Goal: Entertainment & Leisure: Consume media (video, audio)

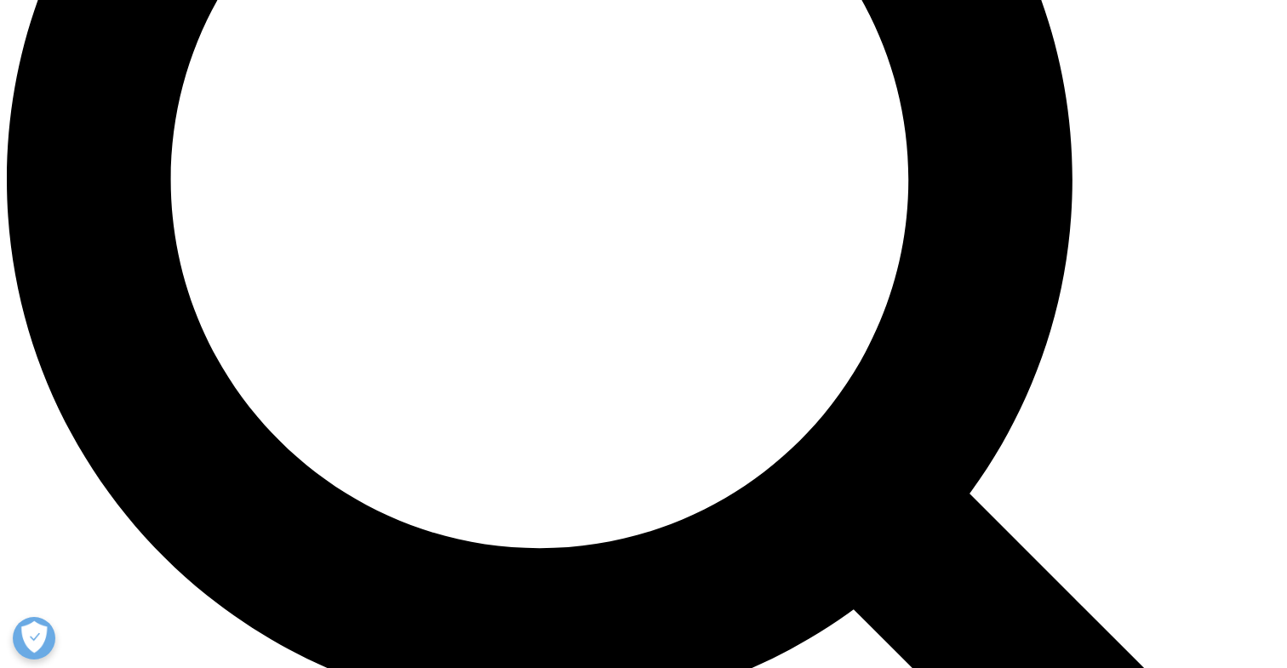
scroll to position [1645, 0]
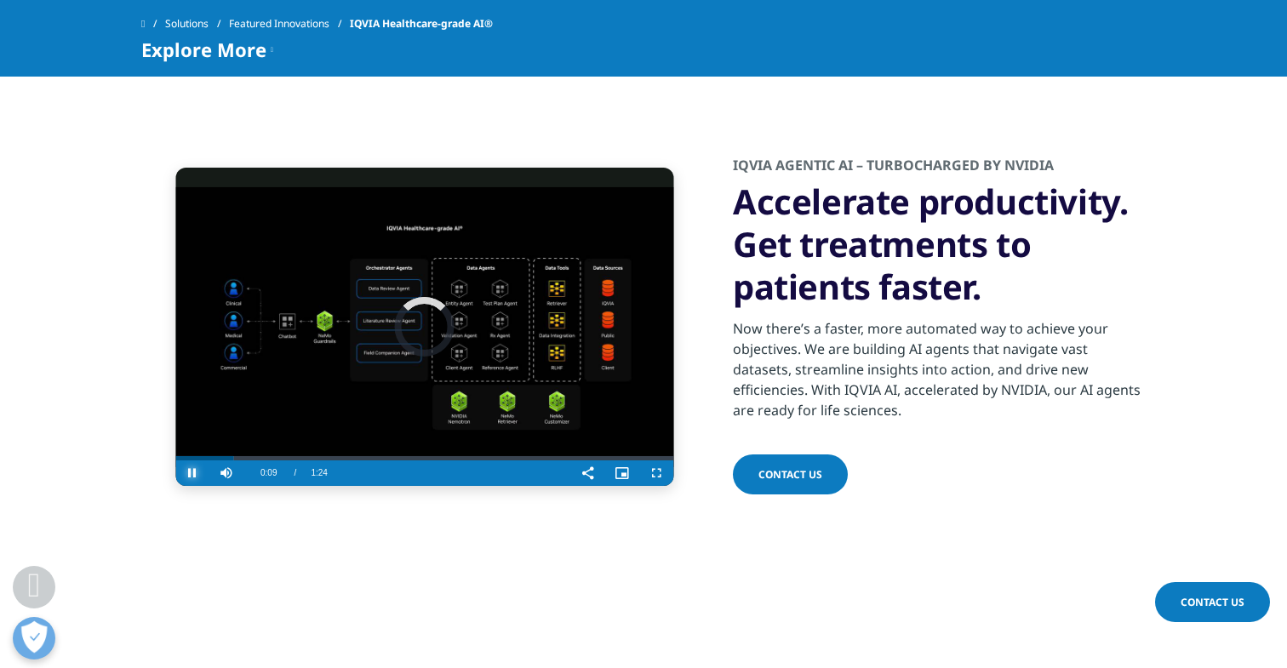
click at [184, 473] on span "Video Player" at bounding box center [192, 473] width 34 height 0
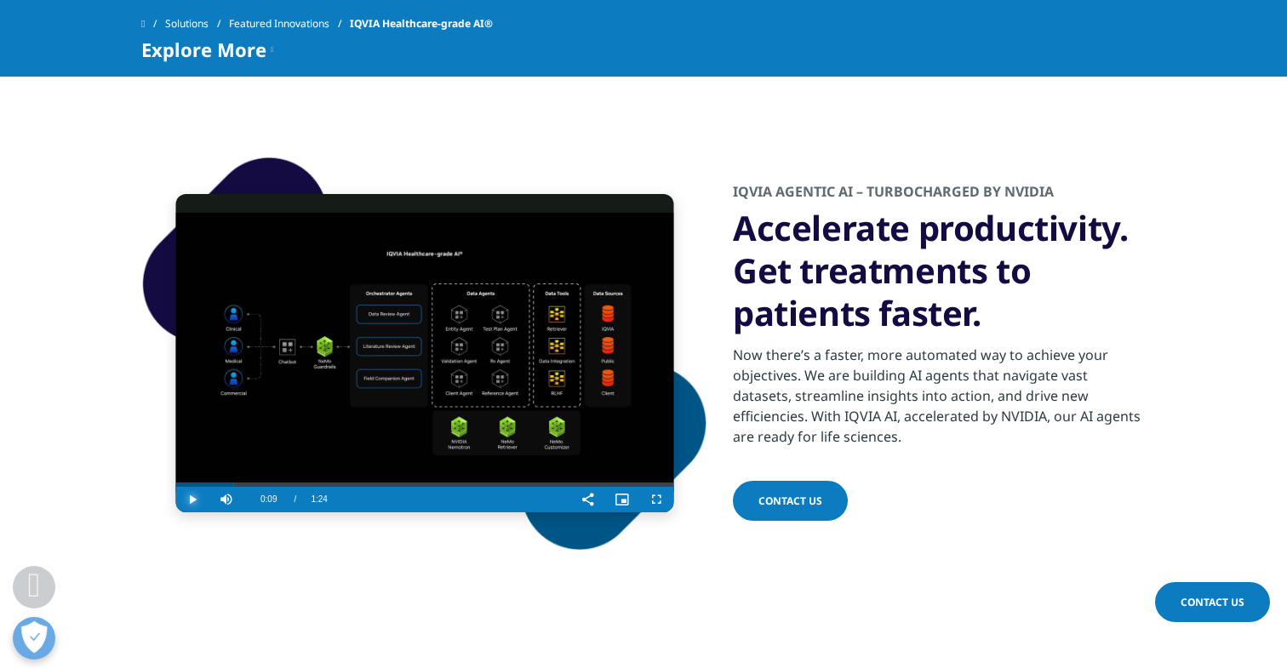
click at [187, 500] on span "Video Player" at bounding box center [192, 500] width 34 height 0
click at [583, 500] on span "Video Player" at bounding box center [588, 500] width 34 height 0
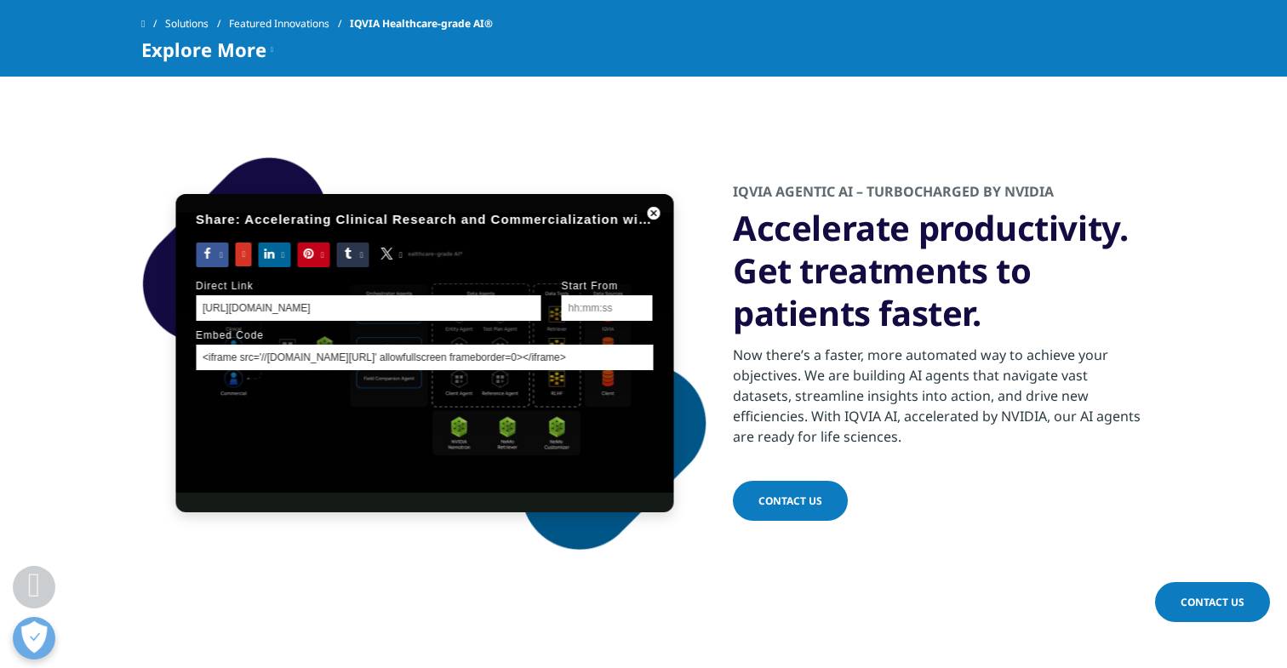
click at [547, 558] on div "Video Player is loading. Play Video Play Skip Backward Skip Forward Mute 7% Cur…" at bounding box center [643, 353] width 1005 height 480
click at [655, 213] on span "Sharing Dialog" at bounding box center [654, 213] width 38 height 0
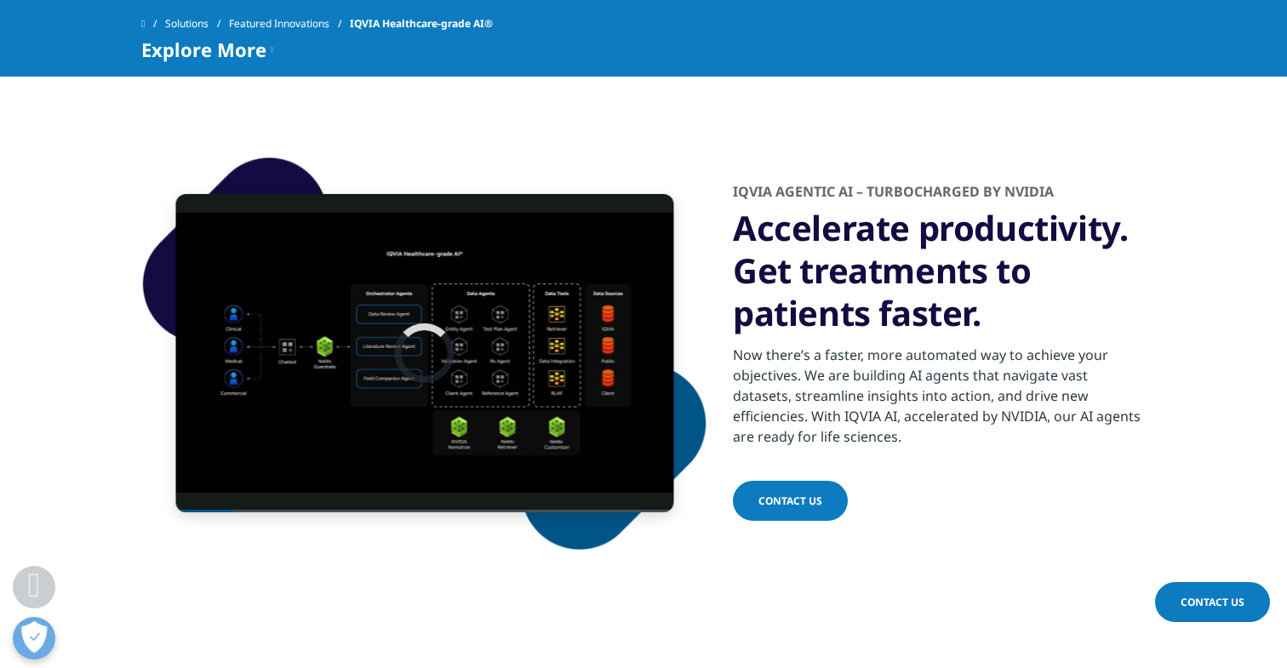
click at [856, 398] on div "Now there’s a faster, more automated way to achieve your objectives. We are bui…" at bounding box center [939, 391] width 413 height 112
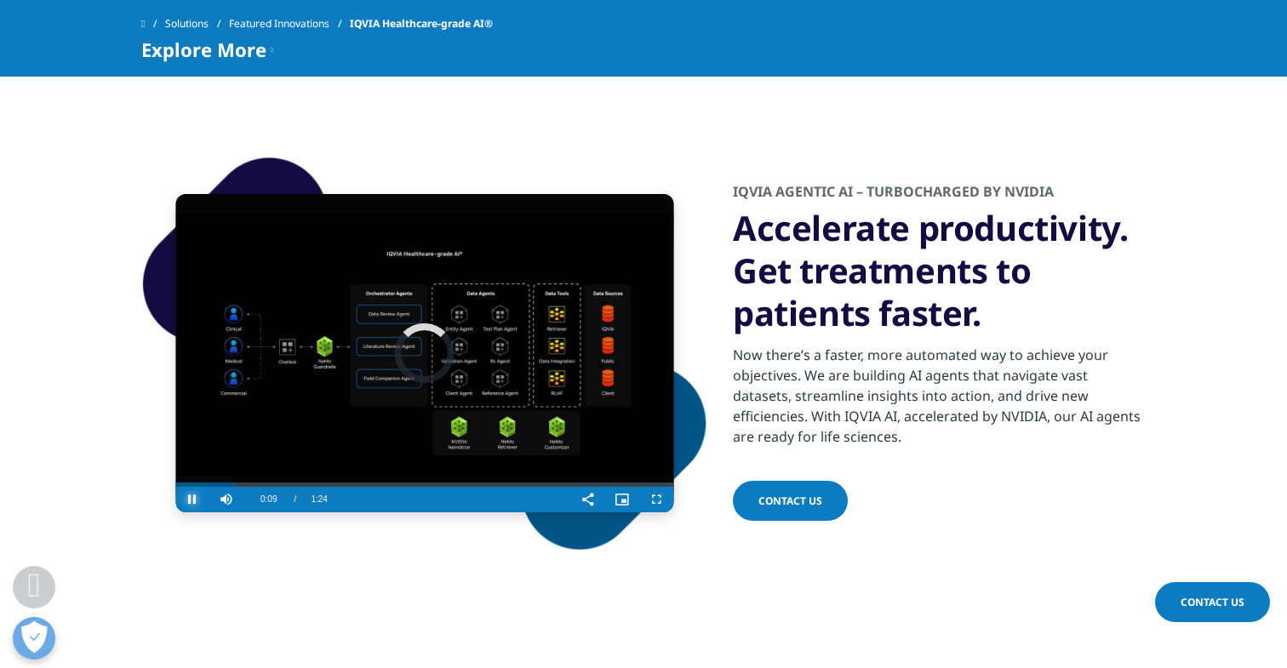
click at [197, 500] on span "Video Player" at bounding box center [192, 500] width 34 height 0
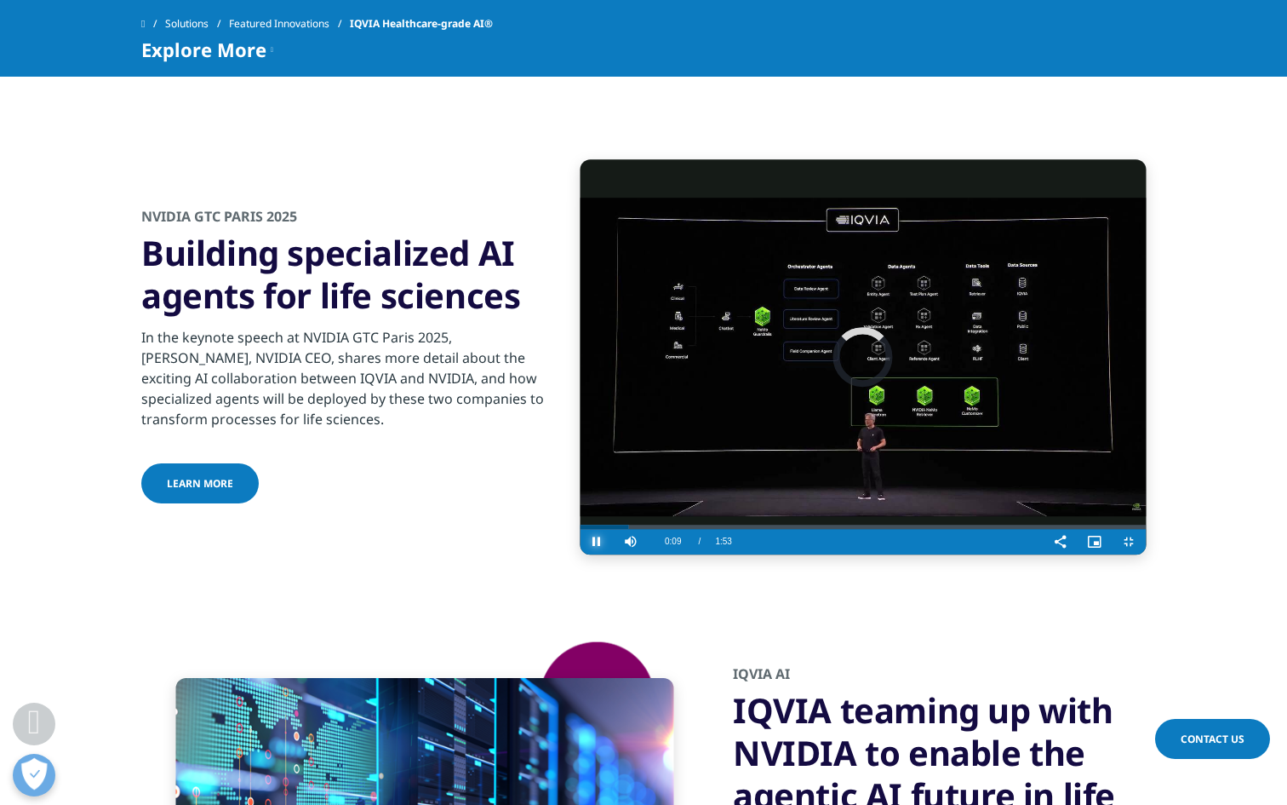
click at [580, 542] on span "Video Player" at bounding box center [597, 542] width 34 height 0
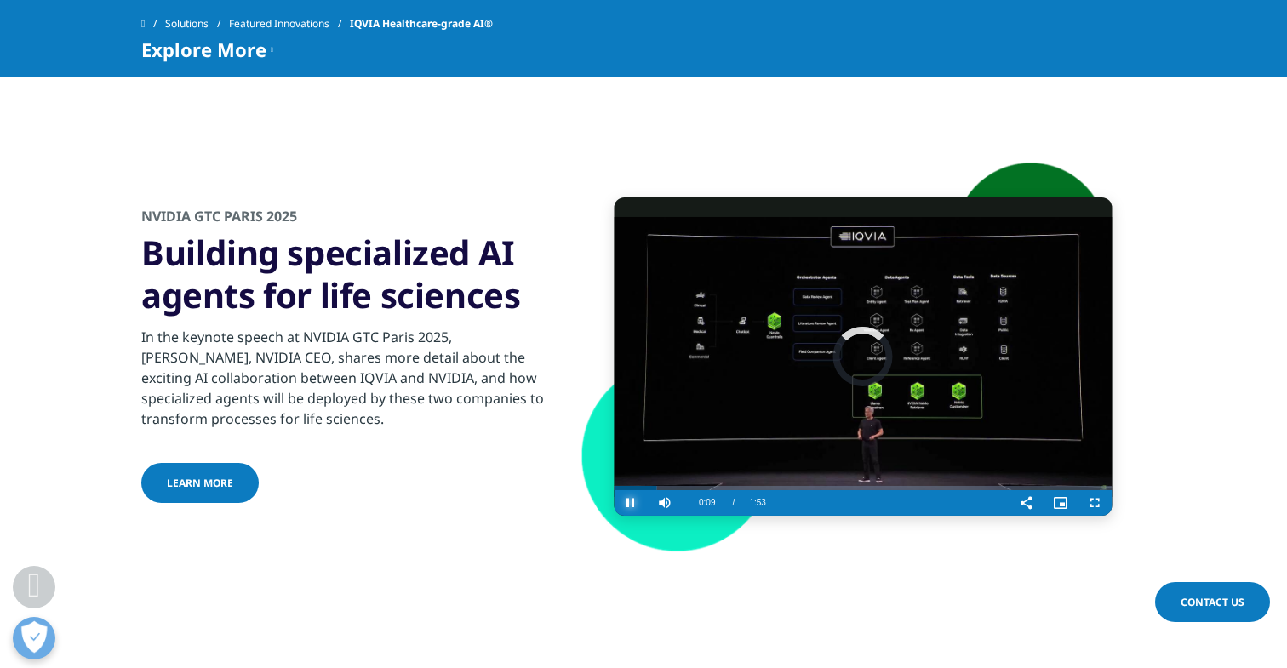
click at [625, 503] on span "Video Player" at bounding box center [631, 503] width 34 height 0
click at [632, 503] on span "Video Player" at bounding box center [631, 503] width 34 height 0
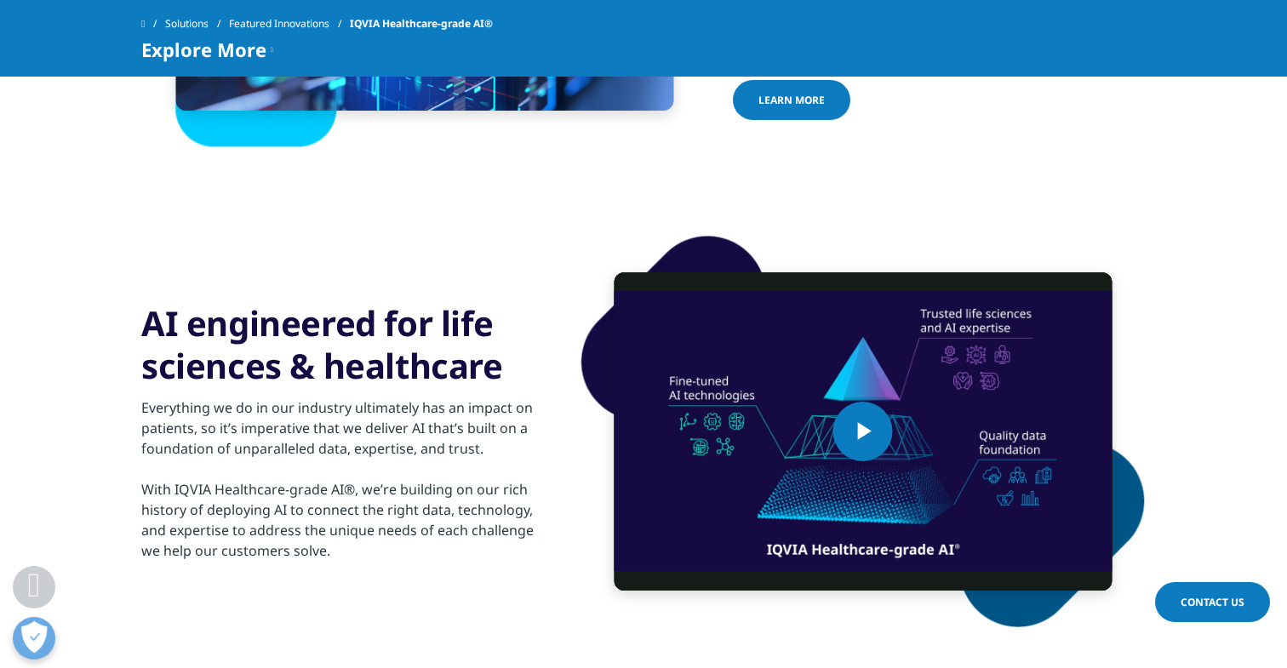
scroll to position [3026, 0]
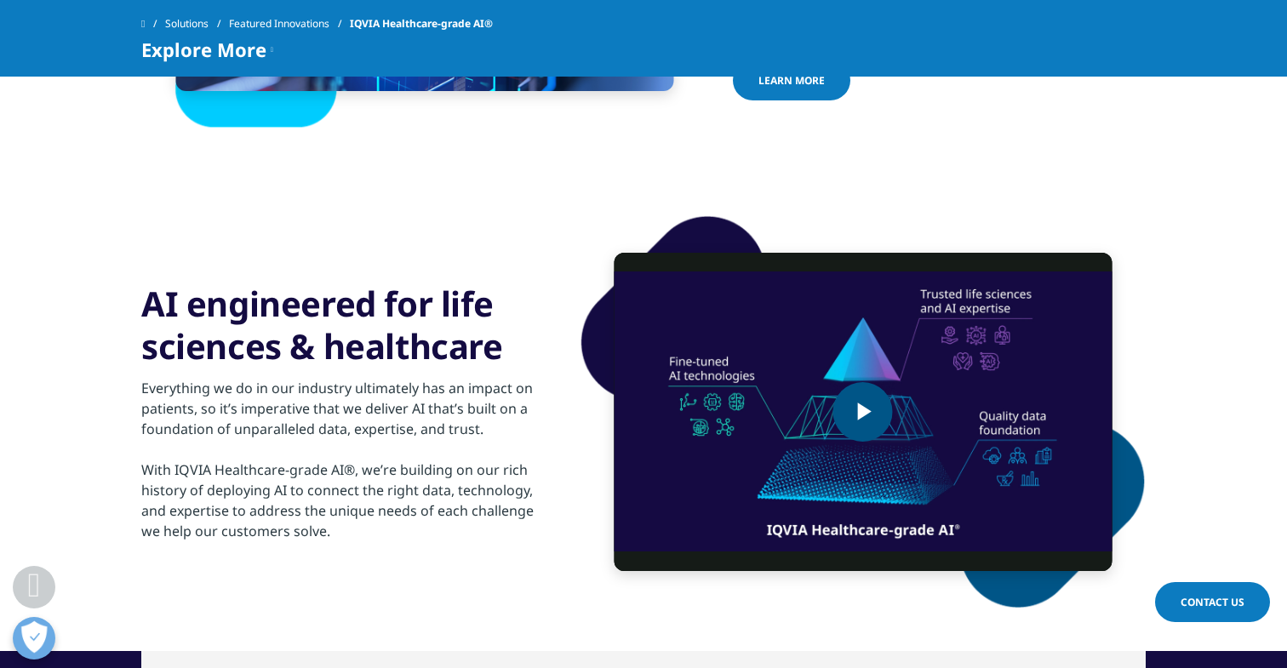
click at [863, 412] on span "Video Player" at bounding box center [863, 412] width 0 height 0
